Goal: Find specific page/section: Find specific page/section

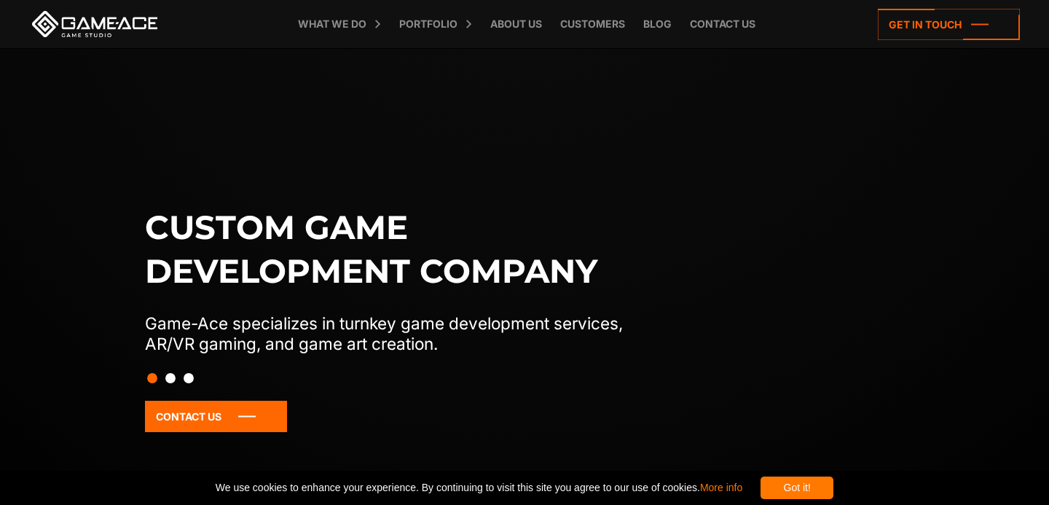
click at [0, 0] on link "Staff Augmentation" at bounding box center [0, 0] width 0 height 0
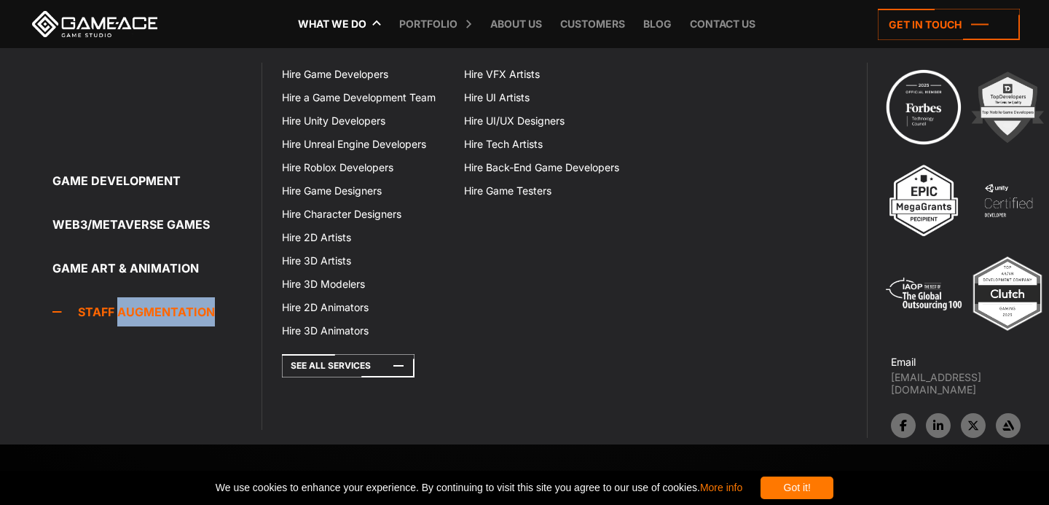
click at [97, 310] on link "Staff Augmentation" at bounding box center [156, 311] width 209 height 29
